Goal: Transaction & Acquisition: Purchase product/service

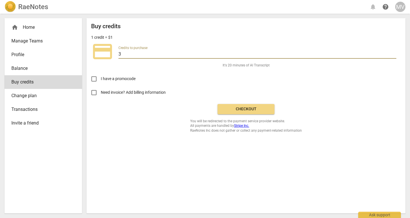
click at [146, 55] on input "3" at bounding box center [258, 54] width 278 height 8
type input "20"
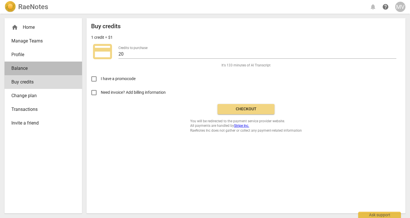
click at [22, 68] on span "Balance" at bounding box center [40, 68] width 59 height 7
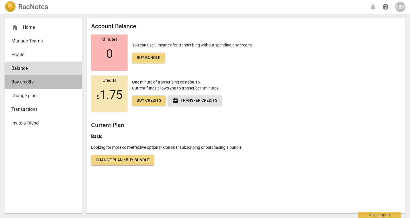
click at [24, 83] on span "Buy credits" at bounding box center [40, 82] width 59 height 7
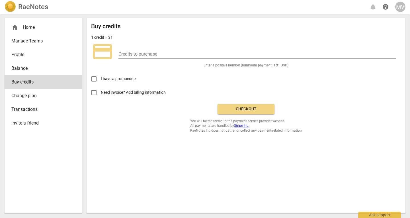
click at [148, 50] on div "Credits to purchase" at bounding box center [258, 52] width 278 height 13
click at [146, 55] on input "number" at bounding box center [258, 54] width 278 height 8
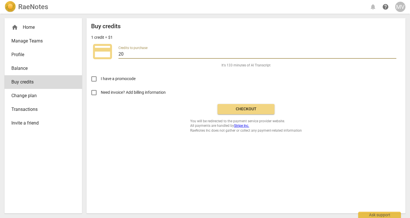
type input "20"
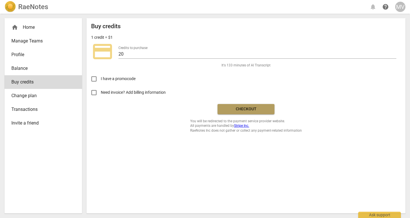
click at [265, 106] on span "Checkout" at bounding box center [246, 109] width 48 height 6
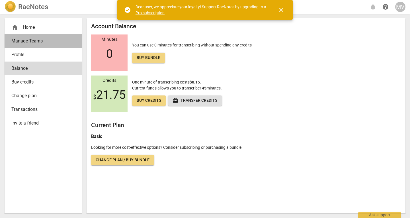
click at [26, 36] on link "Manage Teams" at bounding box center [44, 41] width 78 height 14
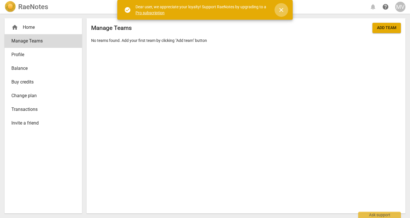
click at [282, 11] on span "close" at bounding box center [281, 10] width 7 height 7
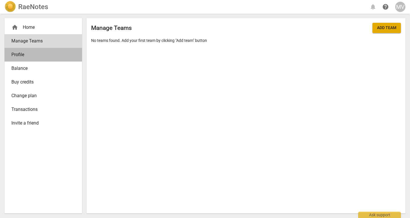
click at [34, 56] on span "Profile" at bounding box center [40, 54] width 59 height 7
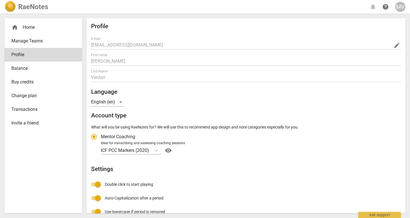
radio input "false"
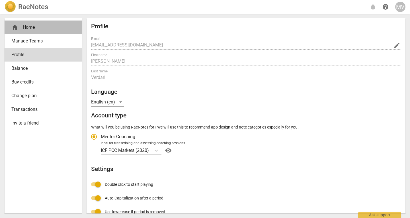
click at [30, 28] on div "home Home" at bounding box center [40, 27] width 59 height 7
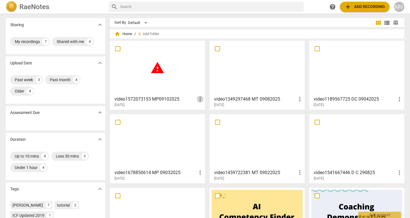
click at [200, 102] on span "more_vert" at bounding box center [200, 99] width 7 height 7
click at [157, 71] on div at bounding box center [205, 109] width 410 height 218
click at [198, 101] on span "more_vert" at bounding box center [200, 99] width 7 height 7
click at [207, 114] on li "Delete" at bounding box center [207, 113] width 22 height 14
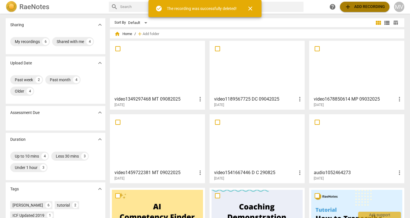
click at [346, 10] on span "add" at bounding box center [348, 6] width 7 height 7
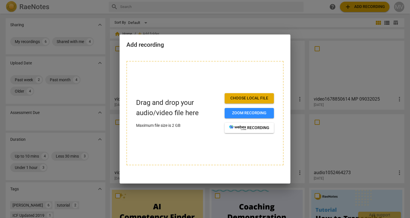
click at [259, 103] on button "Choose local file" at bounding box center [249, 98] width 49 height 10
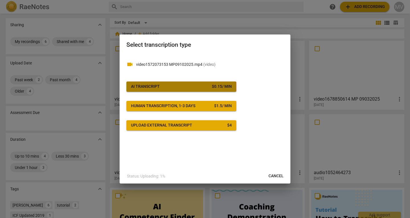
click at [185, 87] on span "AI Transcript $ 0.15 / min" at bounding box center [181, 87] width 101 height 6
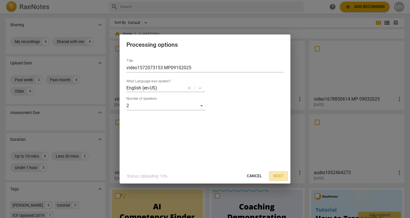
click at [280, 176] on span "Next" at bounding box center [279, 176] width 10 height 6
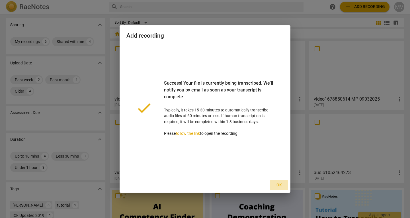
click at [283, 183] on span "Ok" at bounding box center [279, 185] width 9 height 6
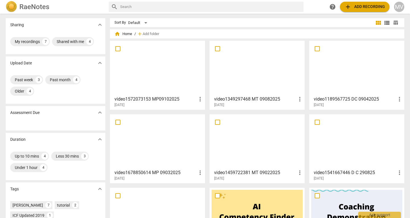
click at [176, 82] on div at bounding box center [157, 68] width 91 height 50
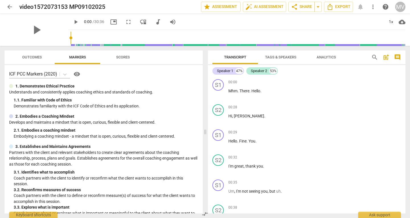
click at [286, 59] on span "Tags & Speakers" at bounding box center [280, 57] width 31 height 4
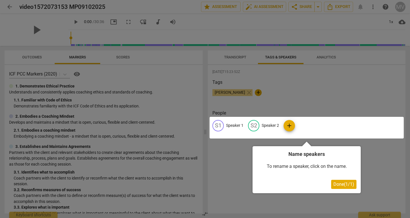
click at [235, 56] on div at bounding box center [205, 109] width 410 height 218
click at [343, 186] on span "Done ( 1 / 1 )" at bounding box center [344, 184] width 21 height 5
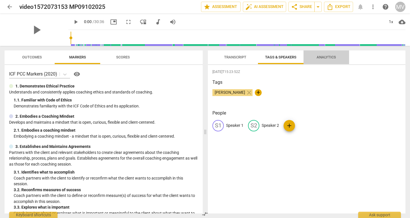
click at [325, 61] on span "Analytics" at bounding box center [326, 58] width 33 height 8
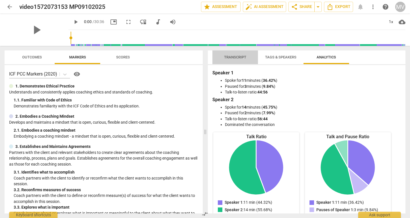
click at [232, 57] on span "Transcript" at bounding box center [235, 57] width 22 height 4
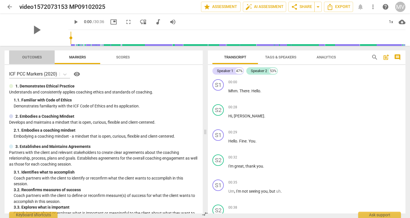
click at [27, 60] on span "Outcomes" at bounding box center [31, 58] width 33 height 8
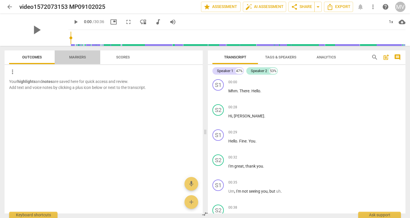
click at [71, 57] on span "Markers" at bounding box center [77, 57] width 17 height 4
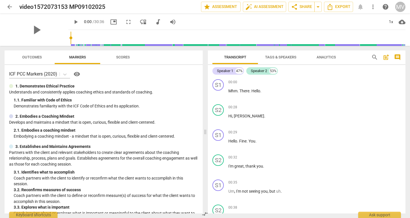
scroll to position [119, 0]
